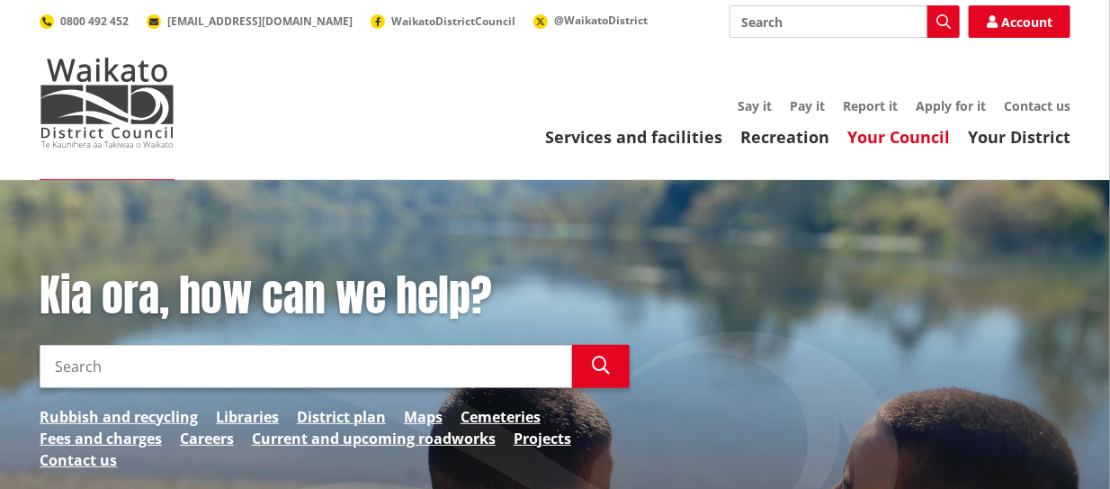
click at [910, 140] on link "Your Council" at bounding box center [899, 137] width 103 height 22
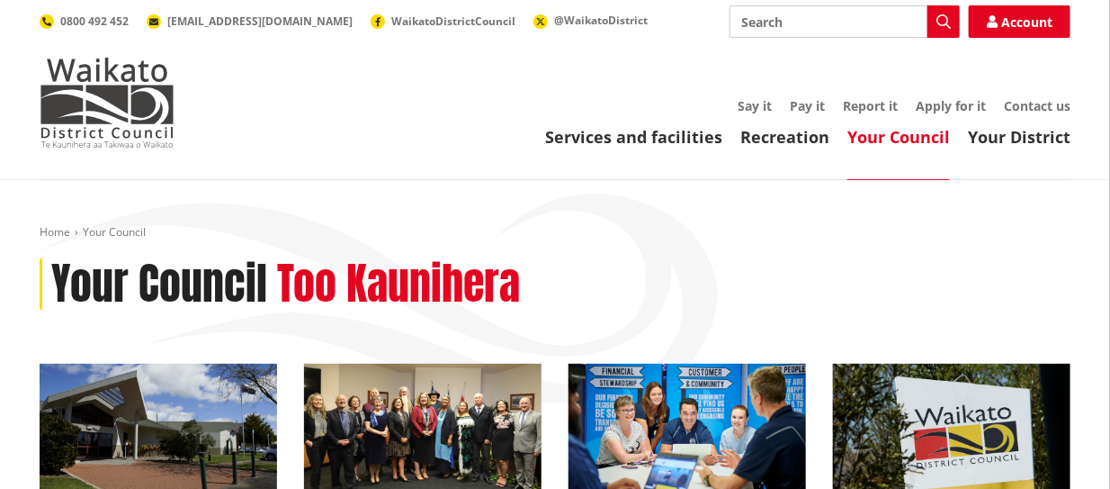
scroll to position [4, 0]
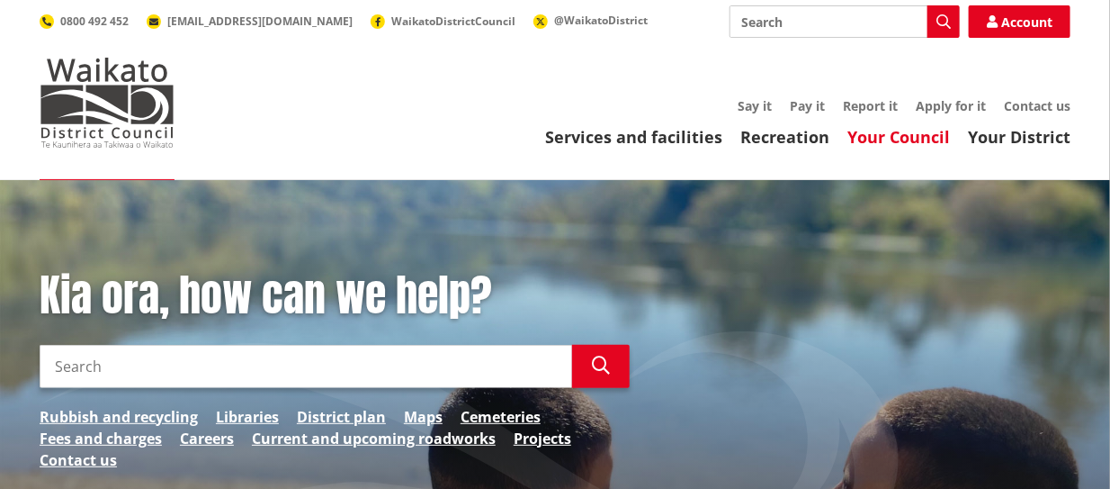
click at [877, 142] on link "Your Council" at bounding box center [899, 137] width 103 height 22
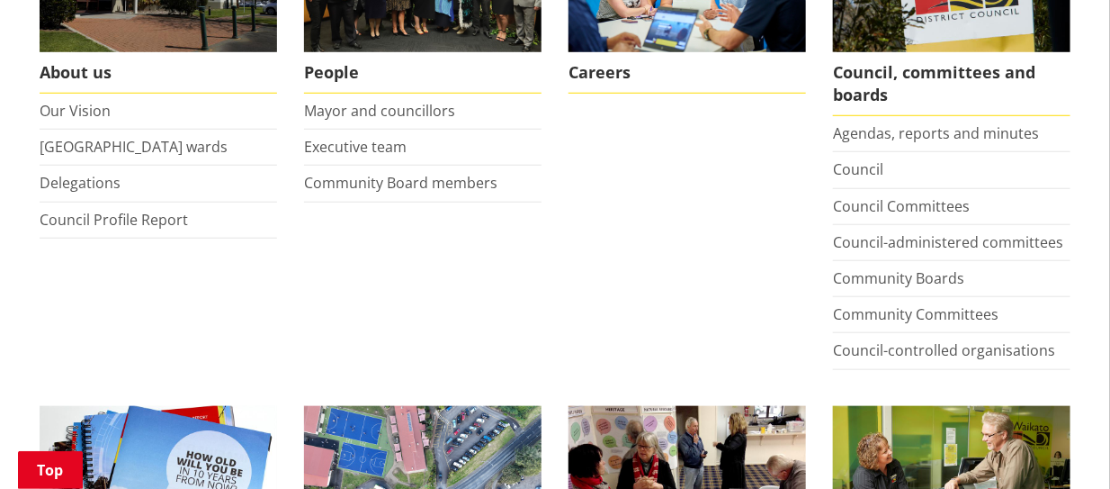
scroll to position [457, 0]
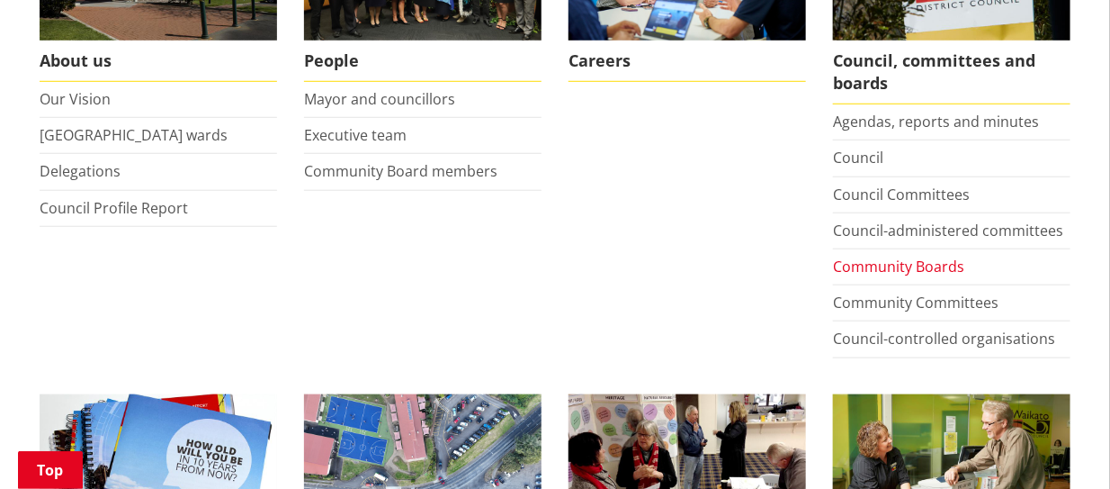
click at [895, 261] on link "Community Boards" at bounding box center [898, 266] width 131 height 20
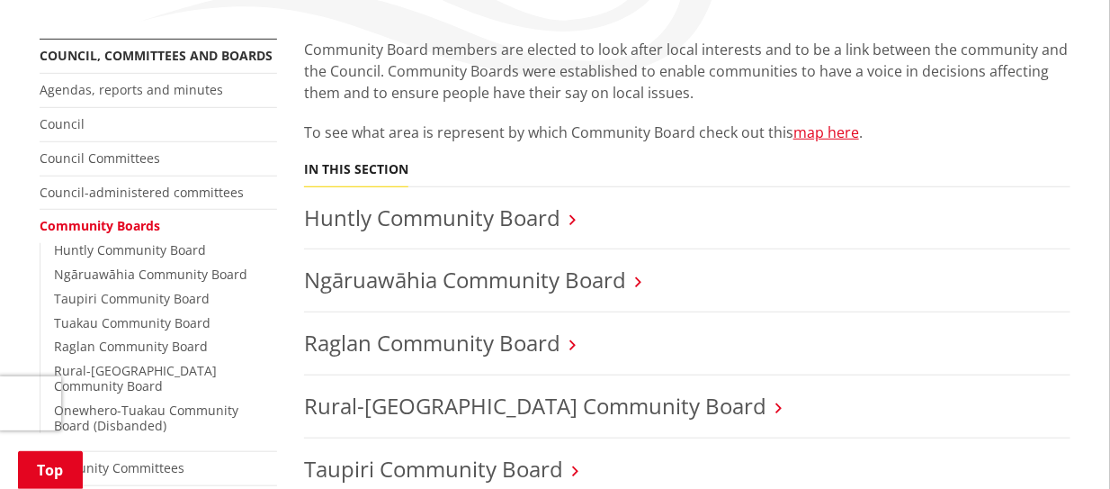
scroll to position [347, 0]
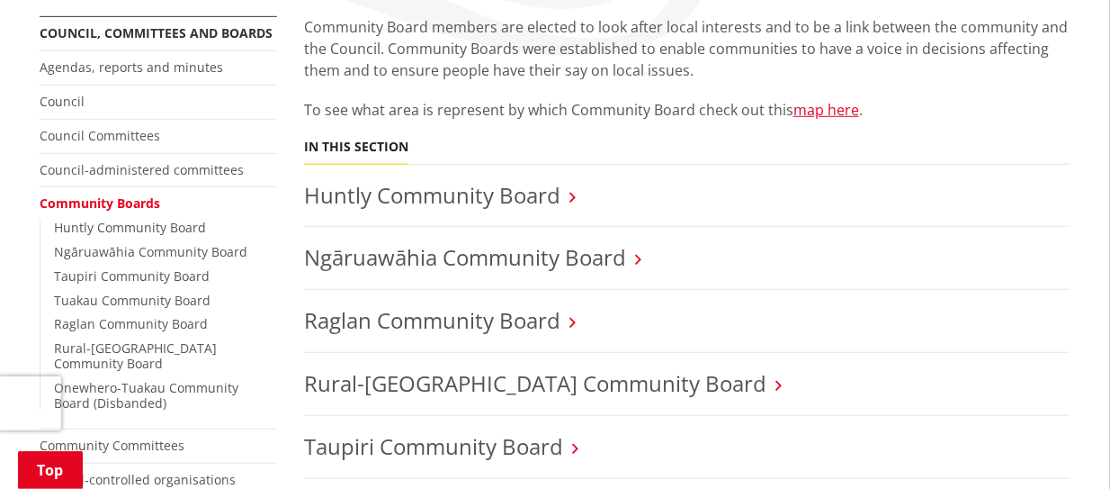
click at [572, 192] on icon at bounding box center [573, 197] width 6 height 16
click at [513, 189] on link "Huntly Community Board" at bounding box center [432, 195] width 256 height 30
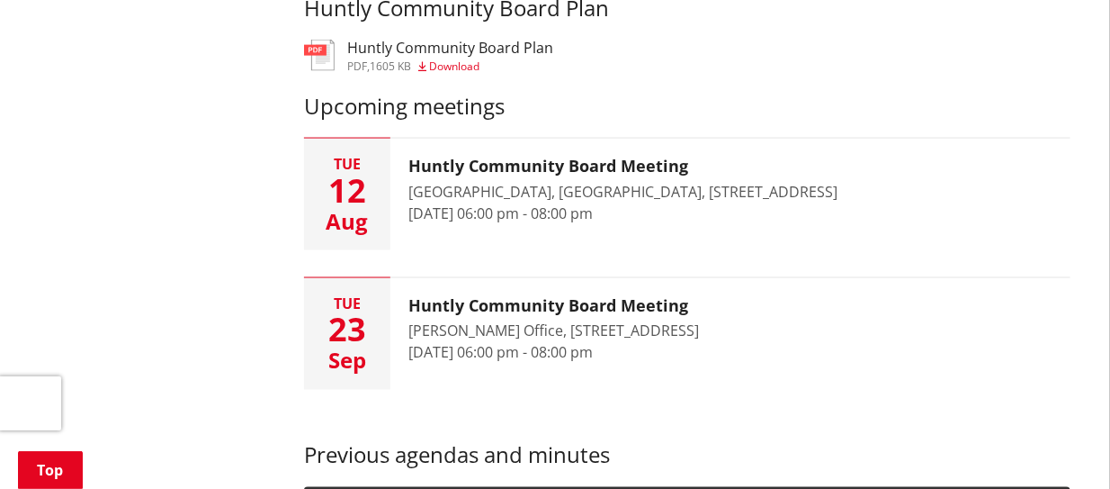
scroll to position [861, 0]
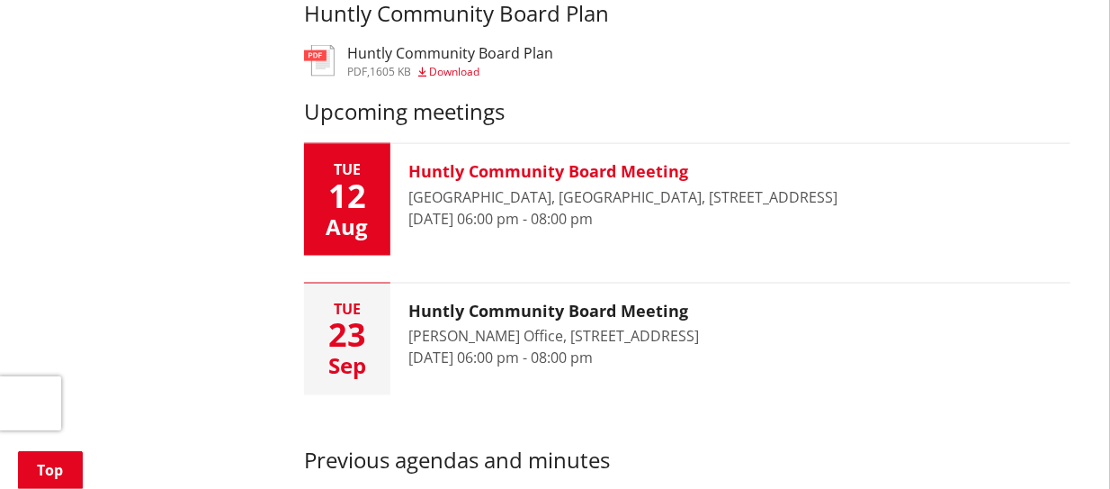
click at [497, 175] on h3 "Huntly Community Board Meeting" at bounding box center [623, 172] width 429 height 20
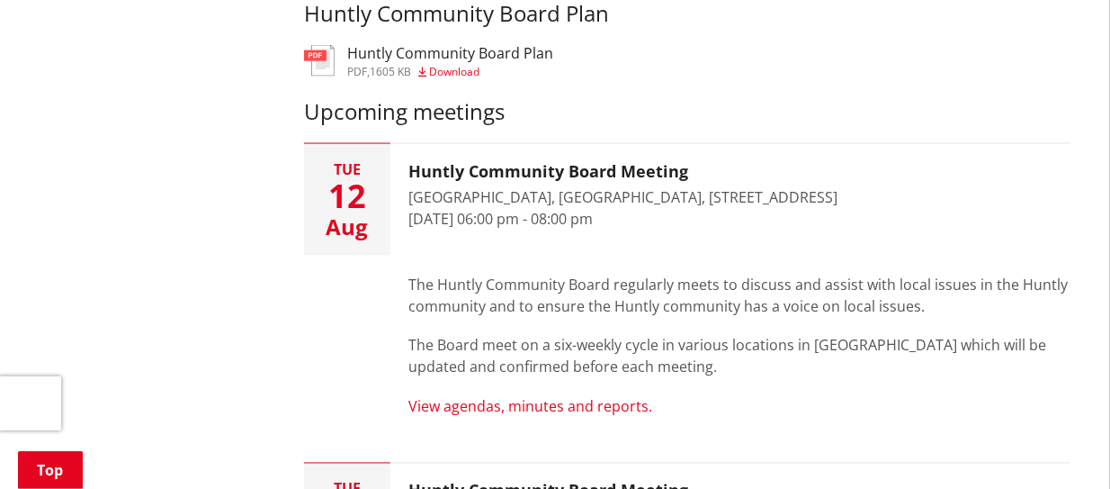
click at [530, 405] on link "View agendas, minutes and reports." at bounding box center [531, 407] width 244 height 20
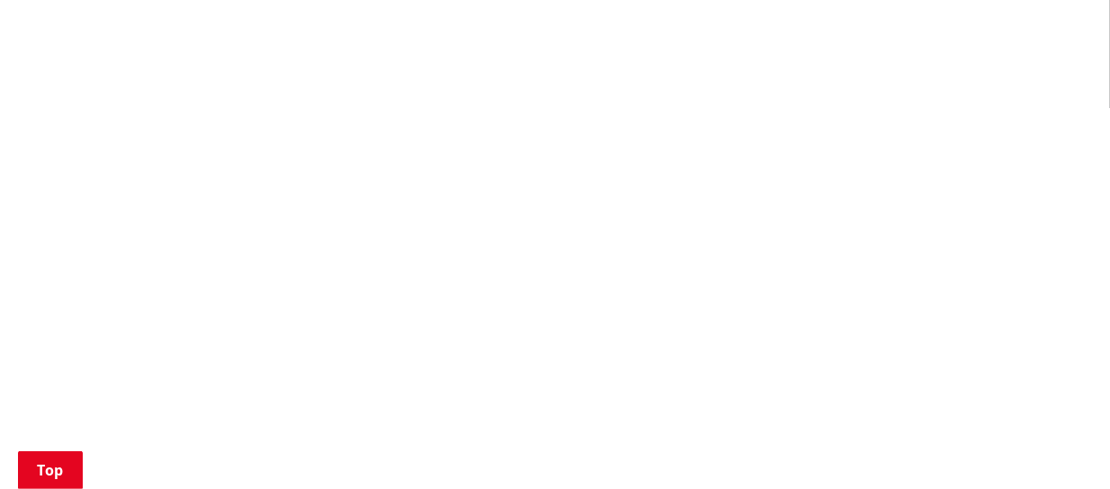
scroll to position [812, 0]
